Goal: Transaction & Acquisition: Purchase product/service

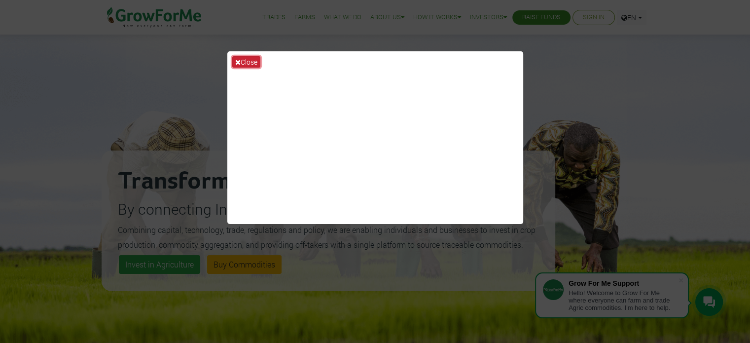
click at [241, 62] on button "Close" at bounding box center [246, 61] width 28 height 11
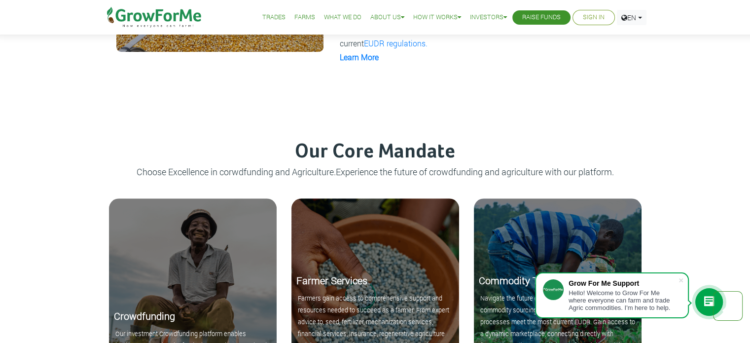
scroll to position [872, 0]
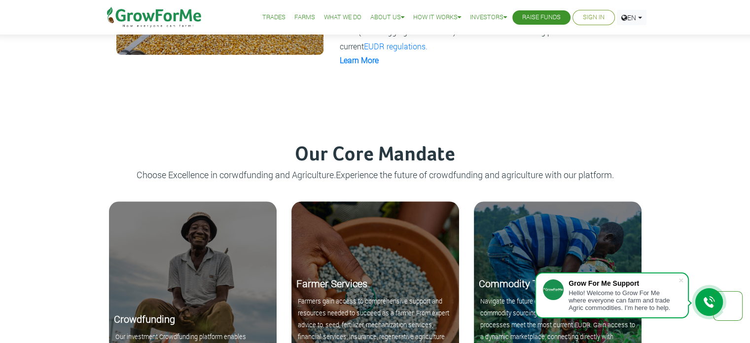
drag, startPoint x: 749, startPoint y: 133, endPoint x: 757, endPoint y: 130, distance: 8.9
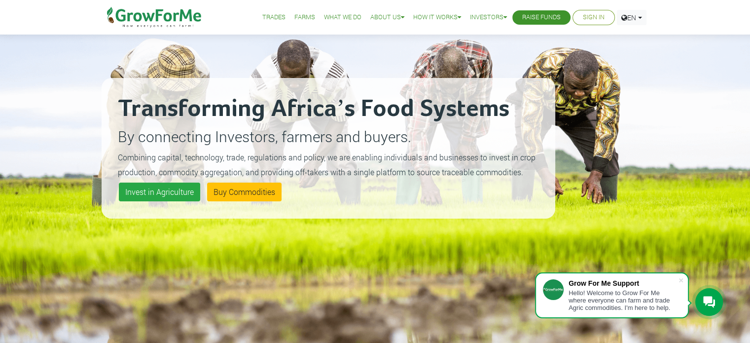
scroll to position [79, 0]
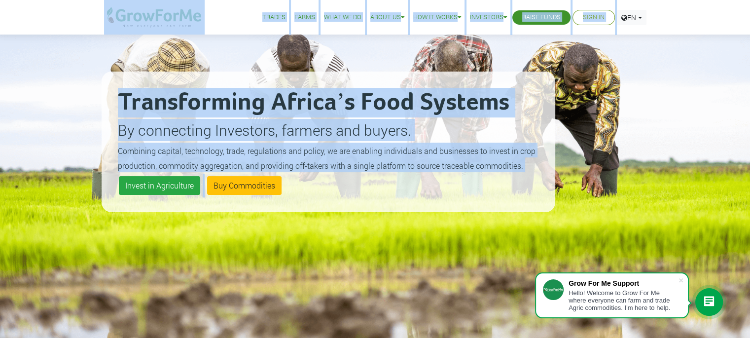
drag, startPoint x: 744, startPoint y: 35, endPoint x: 744, endPoint y: 24, distance: 10.9
click at [698, 87] on div "Transforming Africa’s Food Systems By connecting Investors, farmers and buyers.…" at bounding box center [375, 129] width 750 height 417
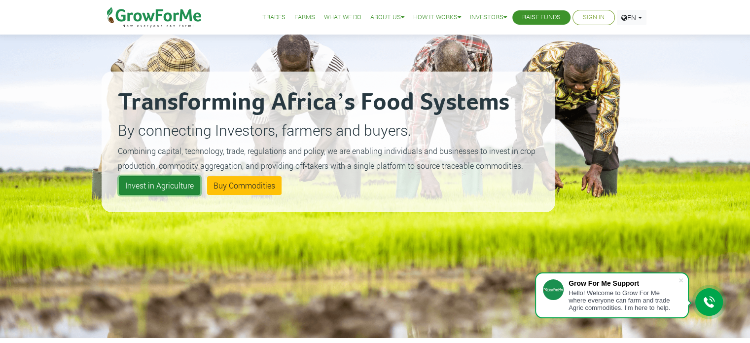
click at [175, 183] on link "Invest in Agriculture" at bounding box center [159, 185] width 81 height 19
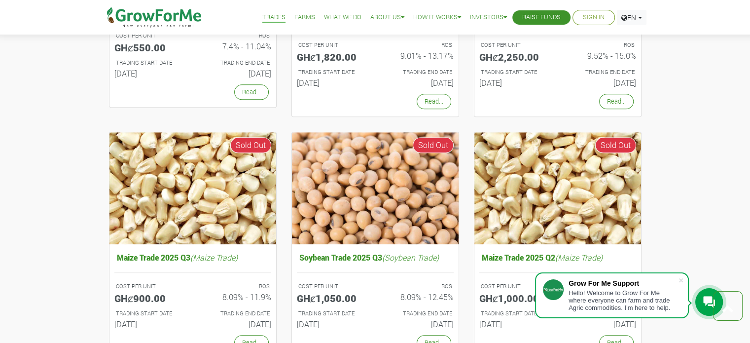
scroll to position [1060, 0]
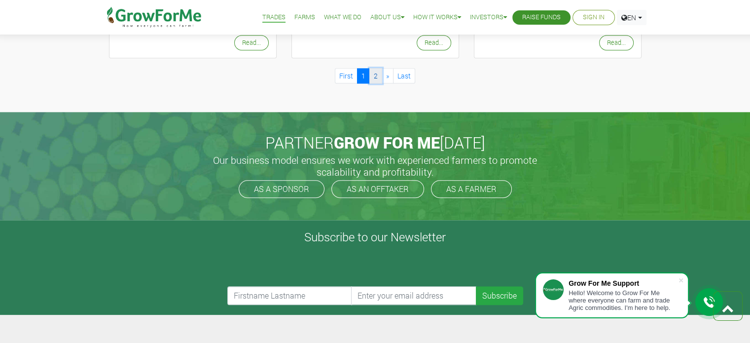
click at [375, 74] on link "2" at bounding box center [376, 75] width 13 height 15
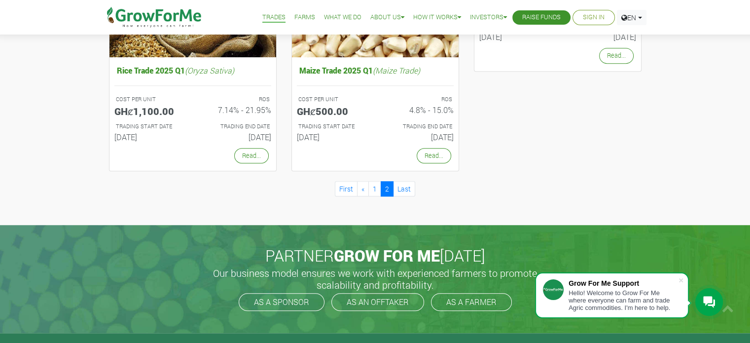
scroll to position [681, 0]
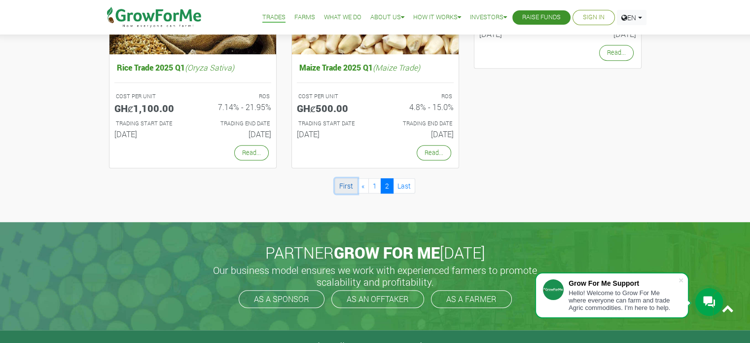
click at [350, 183] on link "First" at bounding box center [346, 185] width 23 height 15
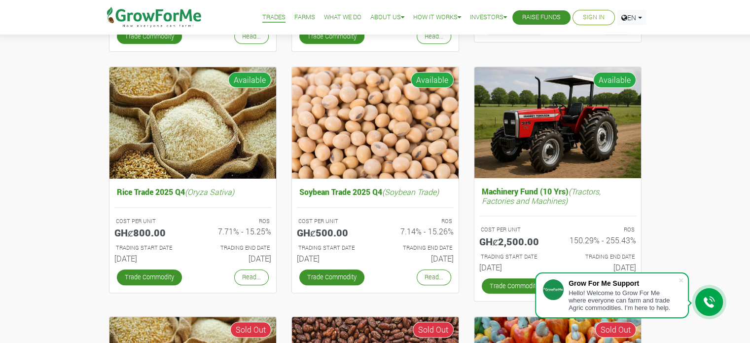
scroll to position [378, 0]
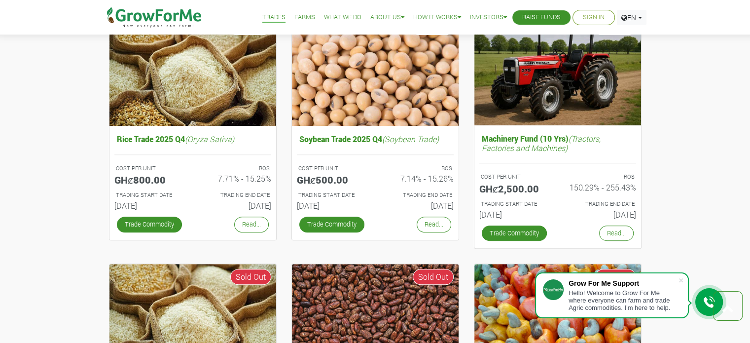
click at [746, 144] on div "Cocoa/Shearnut Trade 2025 Q4 (Cocoa Trade) COST PER UNIT GHȼ1,550.00 ROS 8.93% …" at bounding box center [375, 221] width 750 height 946
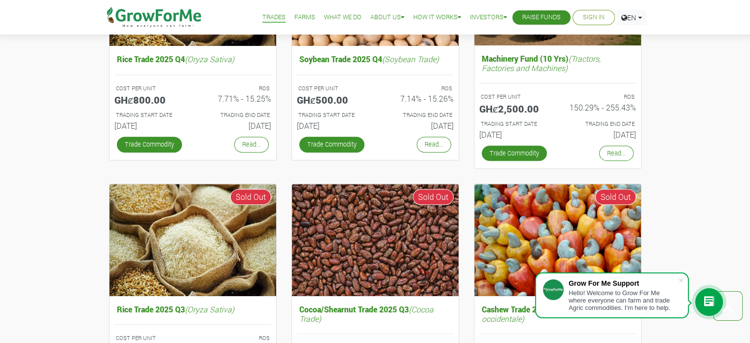
scroll to position [559, 0]
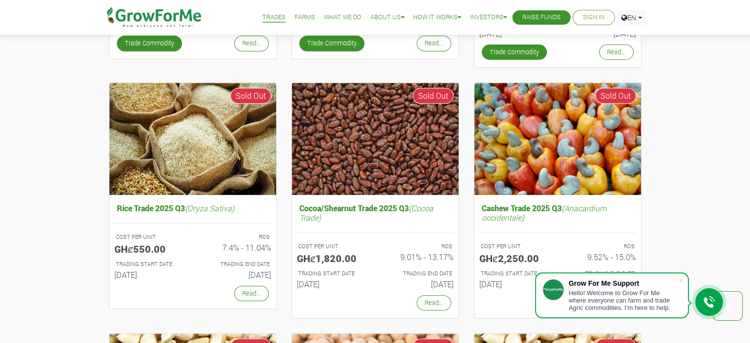
drag, startPoint x: 748, startPoint y: 176, endPoint x: 751, endPoint y: 165, distance: 11.3
click at [750, 165] on html "Grow For Me Support Hello! Welcome to Grow For Me where everyone can farm and t…" at bounding box center [375, 313] width 750 height 1745
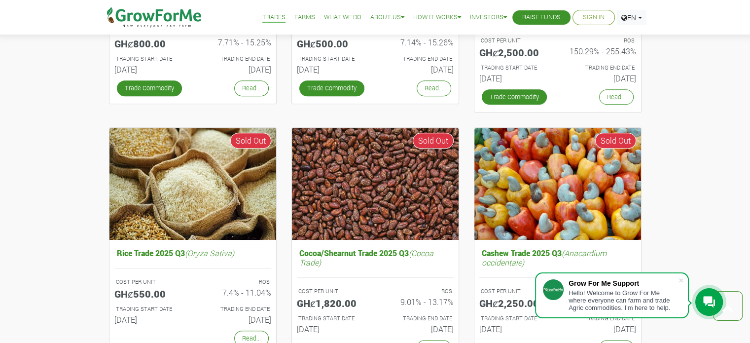
scroll to position [556, 0]
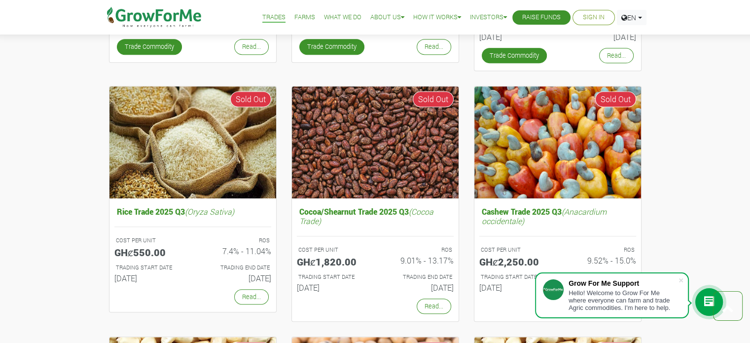
drag, startPoint x: 746, startPoint y: 157, endPoint x: 744, endPoint y: 178, distance: 21.3
click at [744, 178] on div "Cocoa/Shearnut Trade 2025 Q4 (Cocoa Trade) COST PER UNIT GHȼ1,550.00 ROS 8.93% …" at bounding box center [375, 94] width 750 height 1046
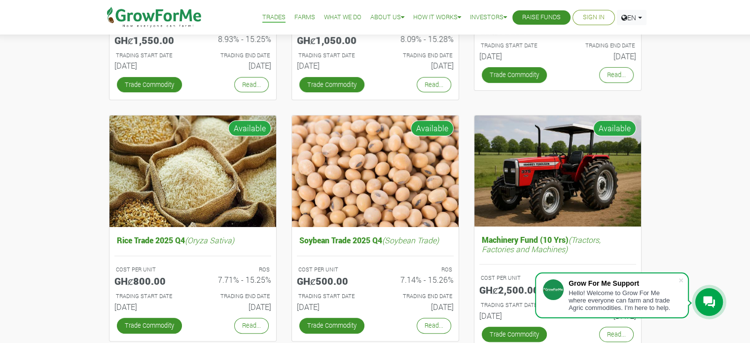
scroll to position [300, 0]
